Goal: Use online tool/utility: Utilize a website feature to perform a specific function

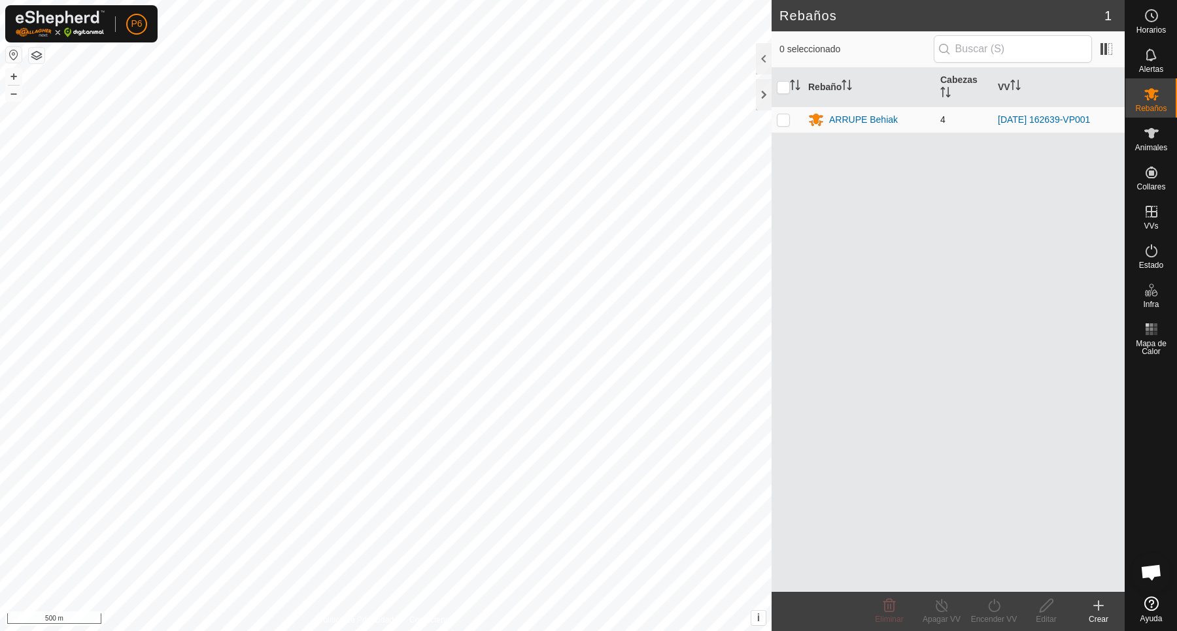
click at [786, 122] on p-checkbox at bounding box center [783, 119] width 13 height 10
checkbox input "true"
click at [851, 120] on div "ARRUPE Behiak" at bounding box center [863, 120] width 69 height 14
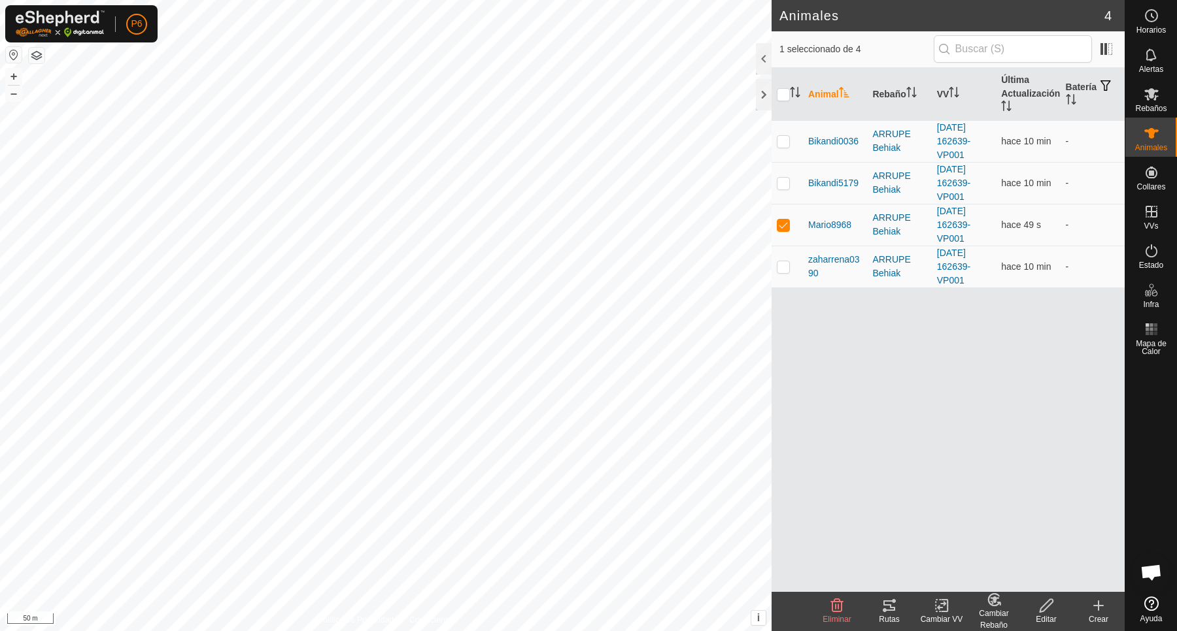
click at [893, 614] on div "Rutas" at bounding box center [889, 620] width 52 height 12
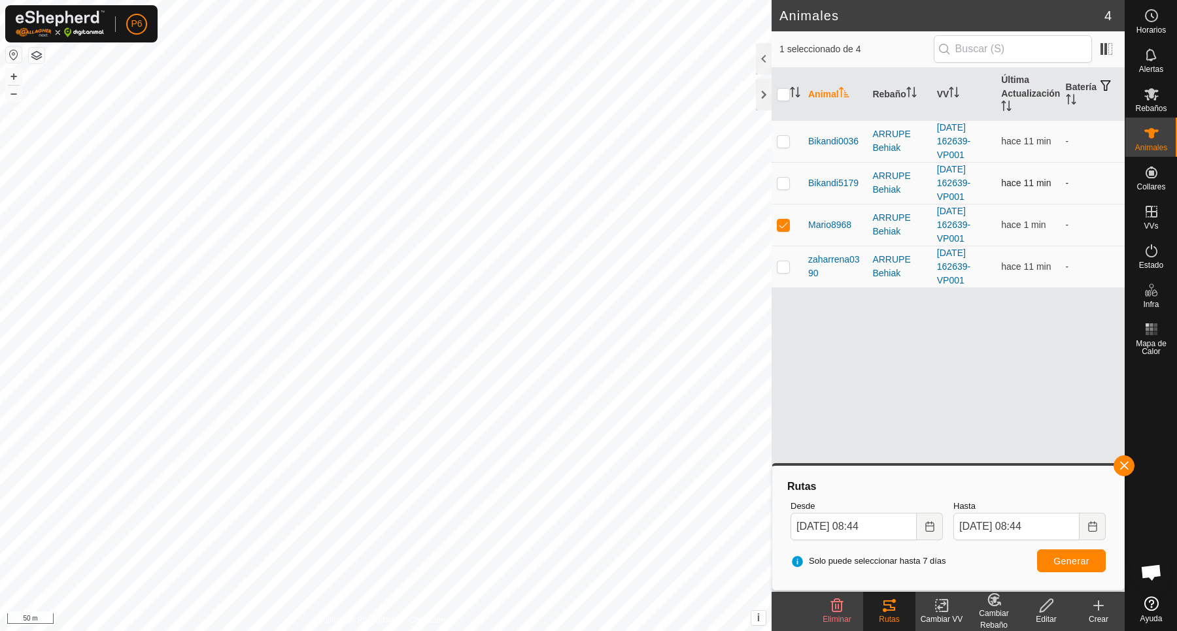
click at [783, 186] on p-checkbox at bounding box center [783, 183] width 13 height 10
checkbox input "true"
click at [782, 230] on p-tablecheckbox at bounding box center [783, 225] width 13 height 10
checkbox input "false"
click at [1064, 558] on span "Generar" at bounding box center [1071, 561] width 36 height 10
